Goal: Understand process/instructions

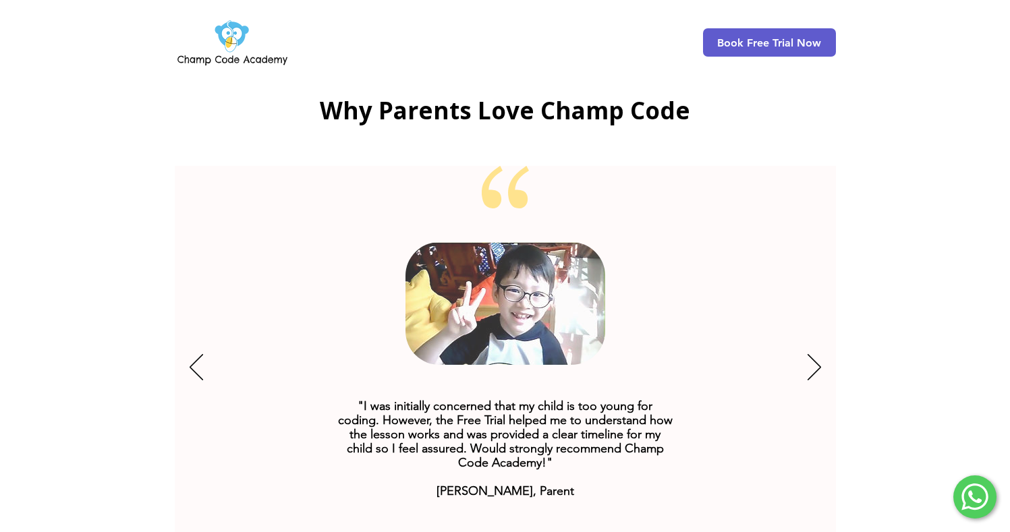
scroll to position [2454, 0]
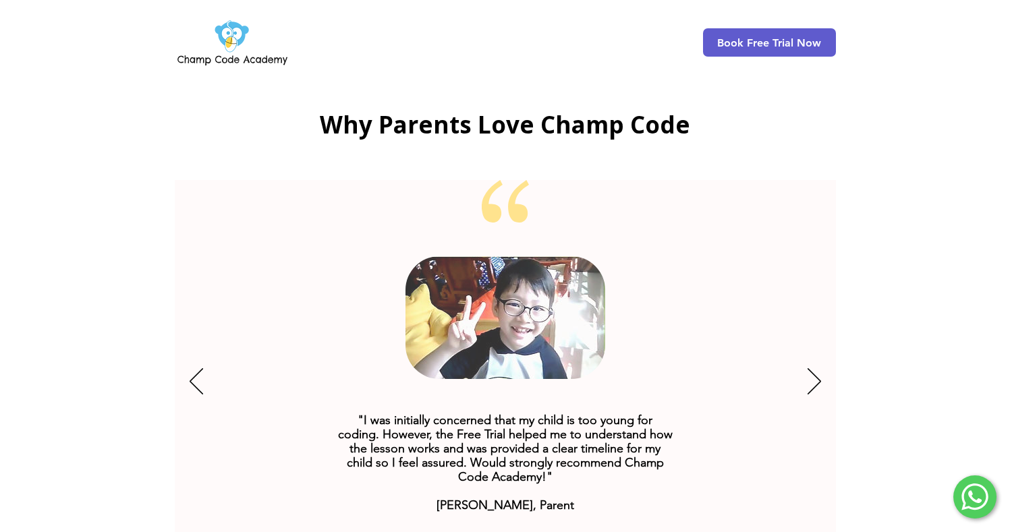
click at [835, 357] on div "Slideshow" at bounding box center [505, 382] width 661 height 405
click at [831, 352] on div "Slideshow" at bounding box center [505, 382] width 661 height 405
click at [826, 351] on div "Slideshow" at bounding box center [505, 382] width 661 height 405
click at [818, 368] on icon "Next" at bounding box center [814, 381] width 13 height 26
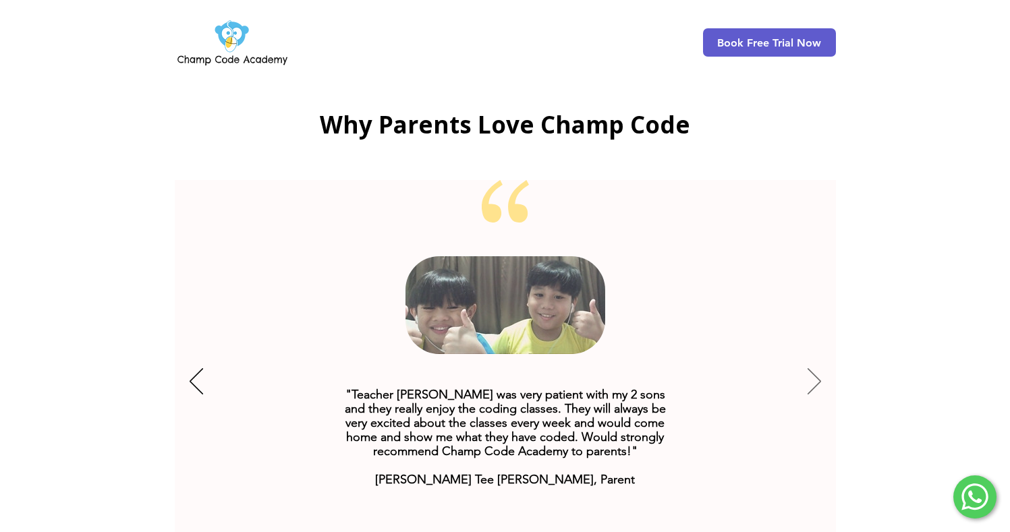
click at [814, 368] on icon "Next" at bounding box center [814, 381] width 13 height 26
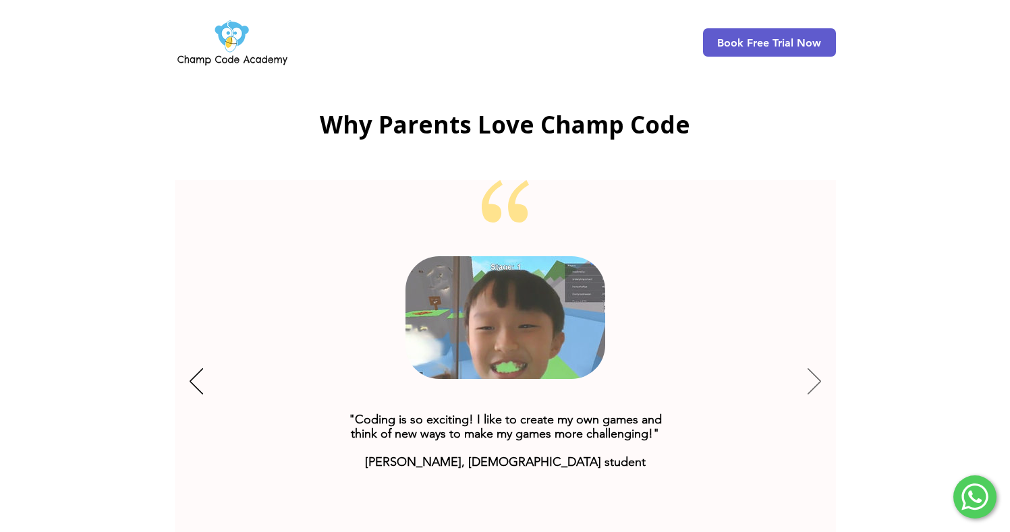
click at [814, 368] on icon "Next" at bounding box center [814, 381] width 13 height 26
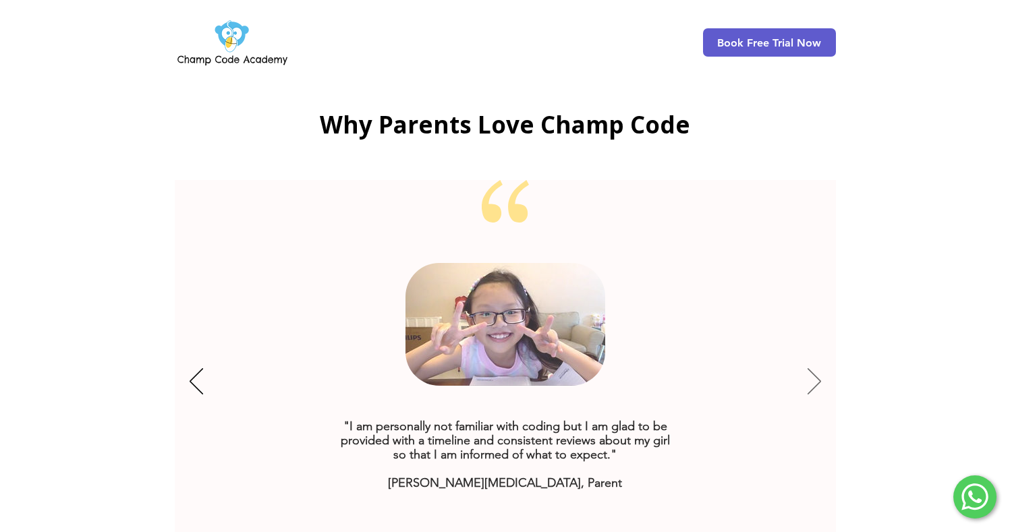
click at [814, 368] on icon "Next" at bounding box center [814, 381] width 13 height 26
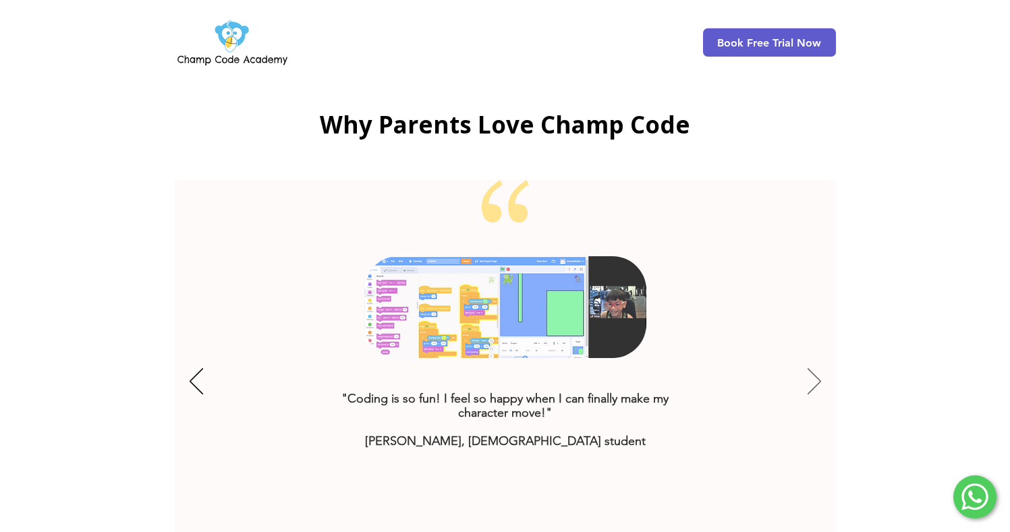
click at [818, 368] on icon "Next" at bounding box center [814, 381] width 13 height 26
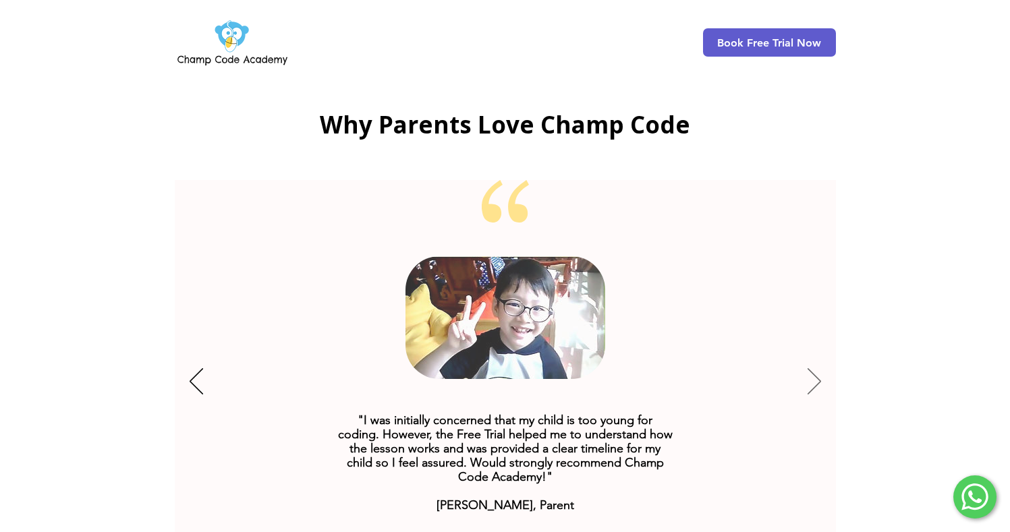
click at [818, 368] on icon "Next" at bounding box center [814, 381] width 13 height 26
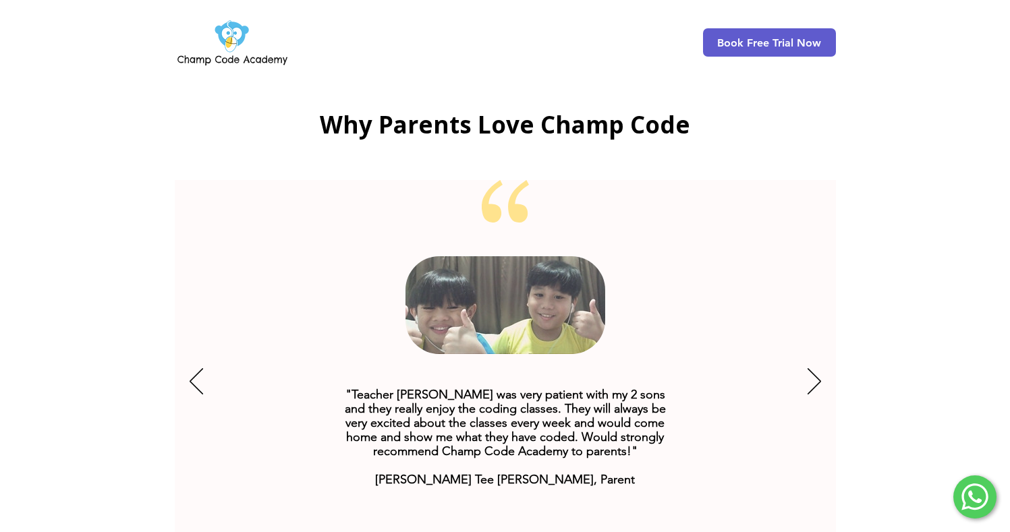
click at [934, 297] on div at bounding box center [505, 342] width 1010 height 567
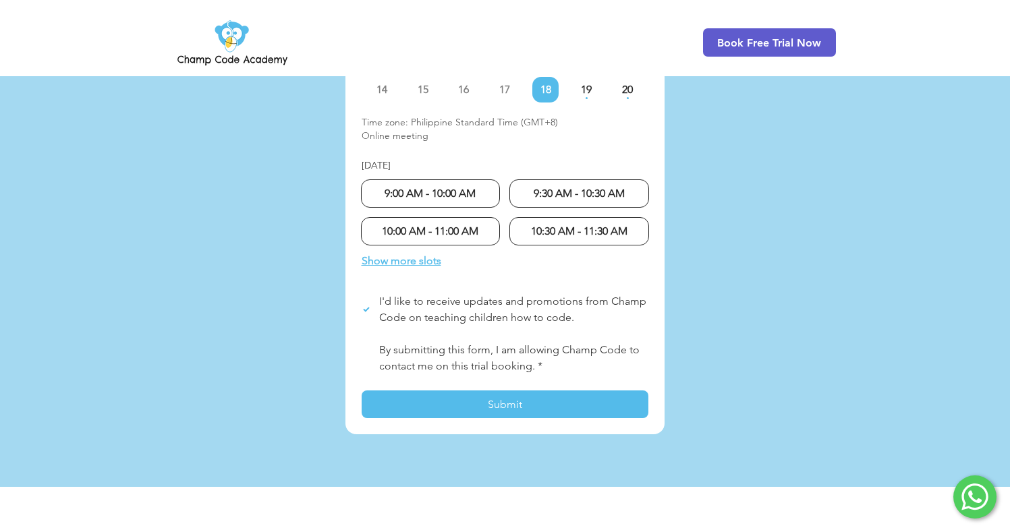
scroll to position [4071, 0]
